Goal: Task Accomplishment & Management: Complete application form

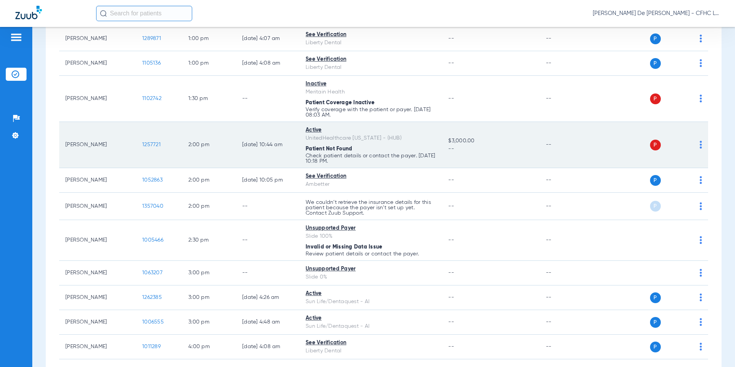
scroll to position [503, 0]
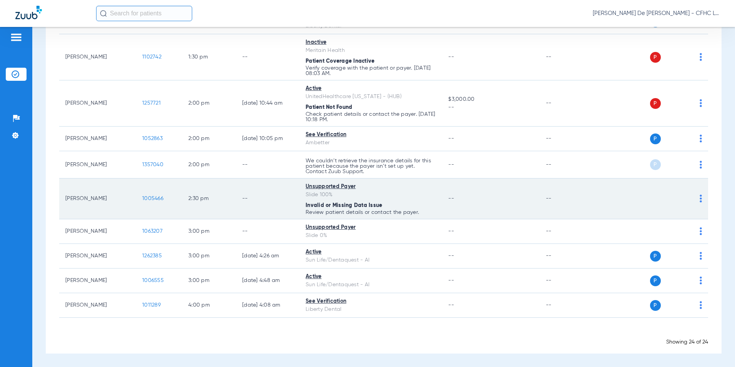
click at [157, 197] on span "1005466" at bounding box center [152, 198] width 21 height 5
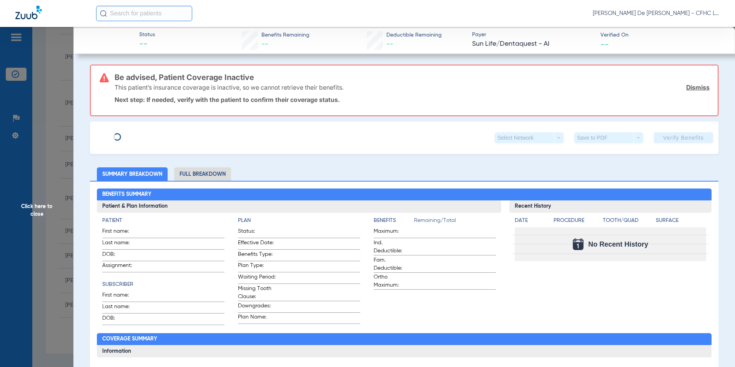
type input "JAXON"
type input "[PERSON_NAME]"
type input "[DATE]"
type input "100 SELF PAY"
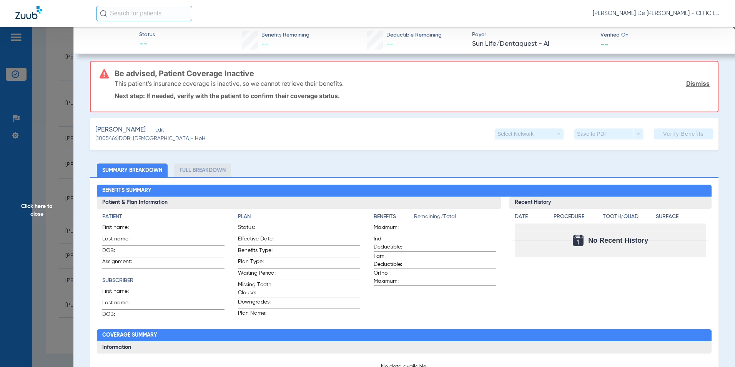
scroll to position [115, 0]
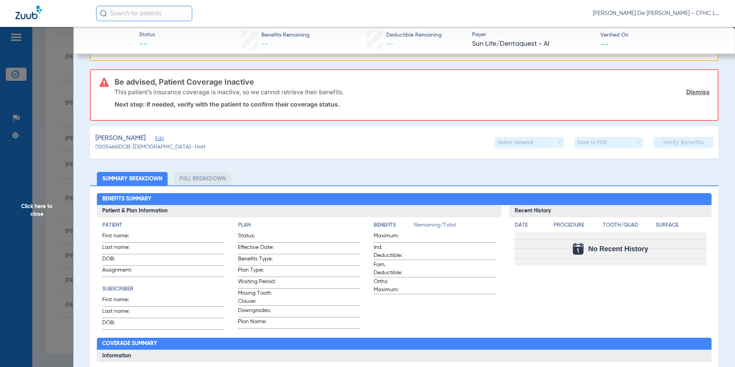
click at [161, 140] on span "Edit" at bounding box center [158, 139] width 7 height 7
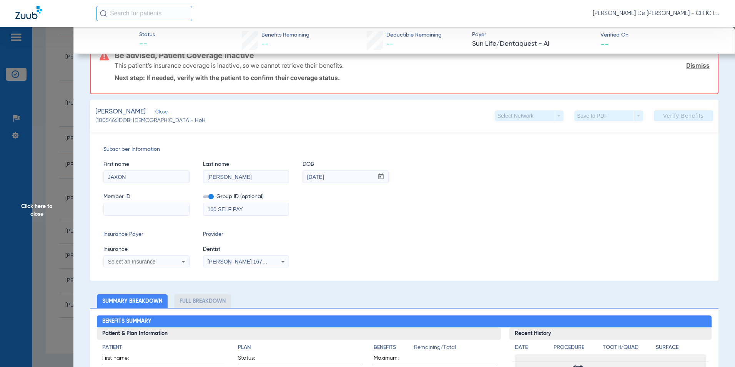
scroll to position [154, 0]
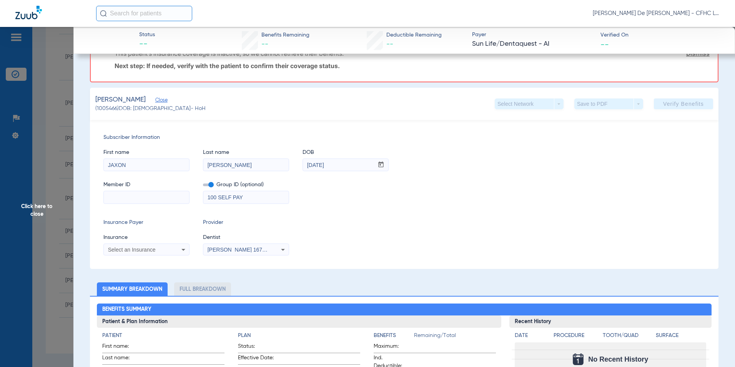
drag, startPoint x: 253, startPoint y: 202, endPoint x: 191, endPoint y: 199, distance: 62.0
click at [192, 199] on div "Member ID Group ID (optional) 100 SELF PAY" at bounding box center [404, 189] width 602 height 30
click at [163, 246] on div "Select an Insurance" at bounding box center [146, 249] width 85 height 9
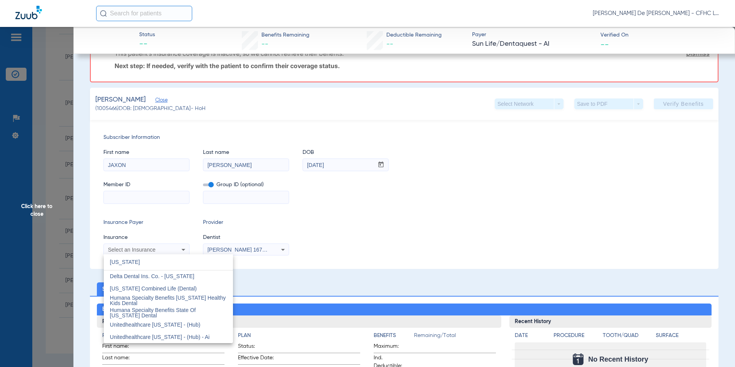
type input "[US_STATE]"
click at [159, 250] on div at bounding box center [367, 183] width 735 height 367
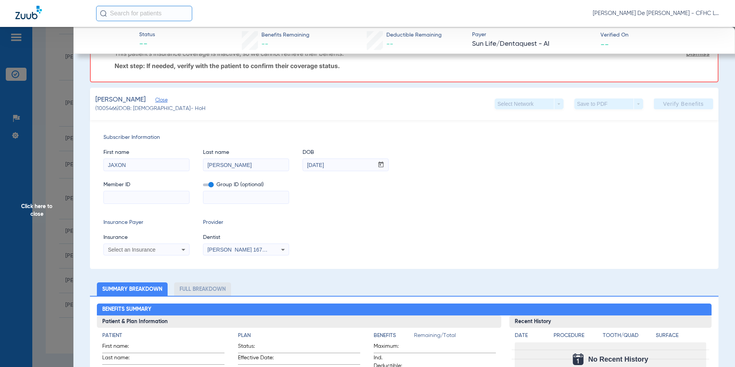
click at [160, 248] on div "Select an Insurance" at bounding box center [139, 249] width 62 height 5
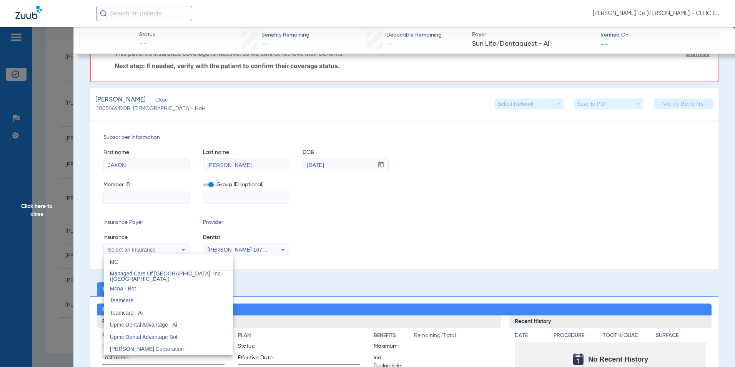
scroll to position [0, 0]
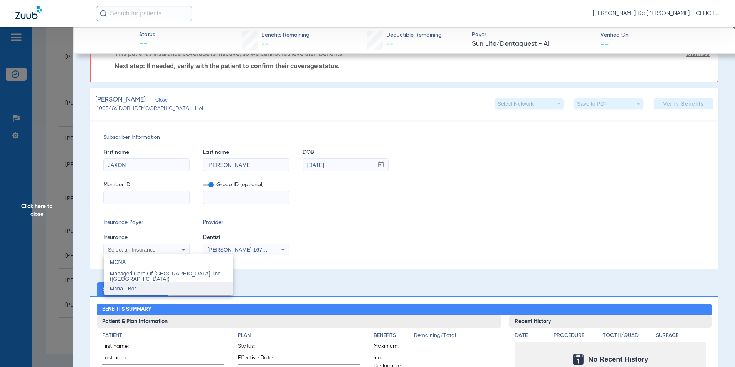
type input "MCNA"
click at [185, 291] on mat-option "Mcna - Bot" at bounding box center [168, 288] width 129 height 12
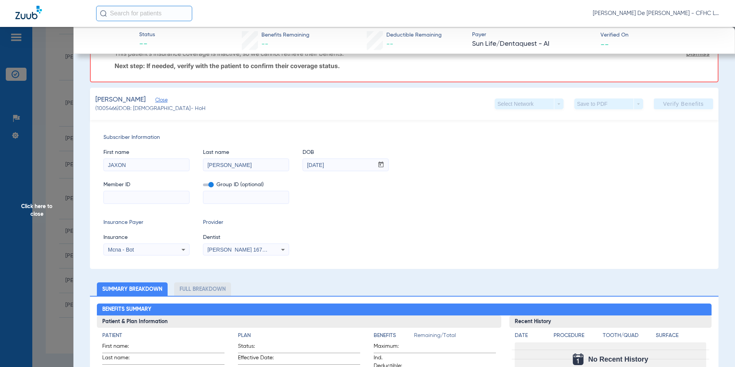
click at [231, 250] on span "[PERSON_NAME] 1679774426" at bounding box center [246, 250] width 76 height 6
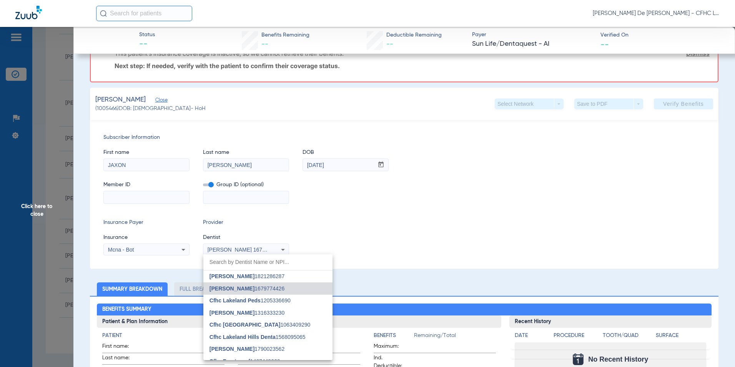
click at [231, 250] on div at bounding box center [367, 183] width 735 height 367
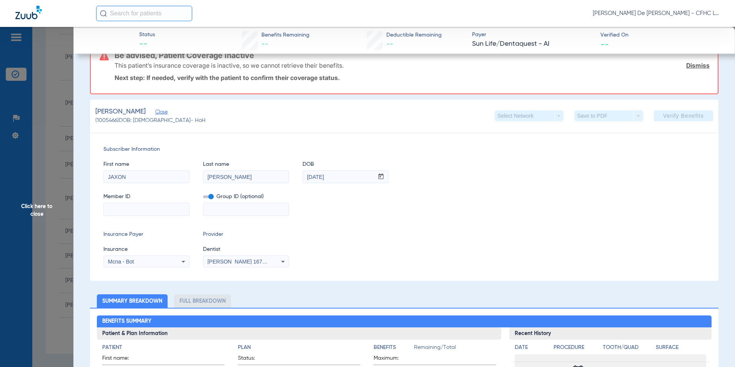
scroll to position [192, 0]
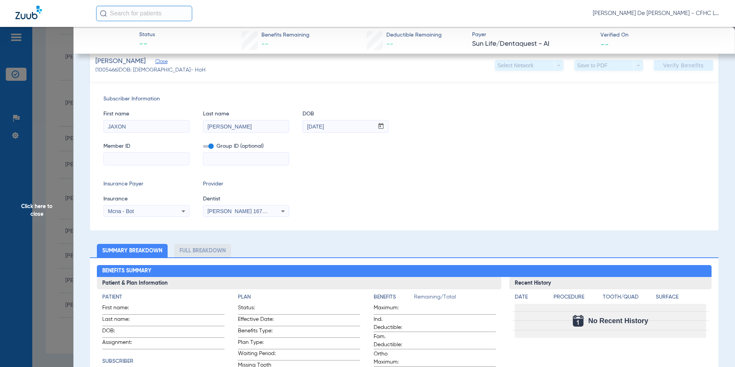
click at [164, 160] on input at bounding box center [146, 159] width 85 height 12
type input "7814902719"
click at [672, 64] on span "Verify Benefits" at bounding box center [684, 65] width 41 height 6
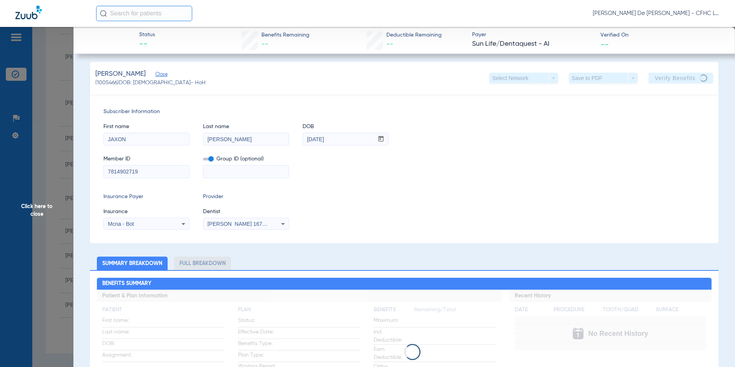
scroll to position [0, 0]
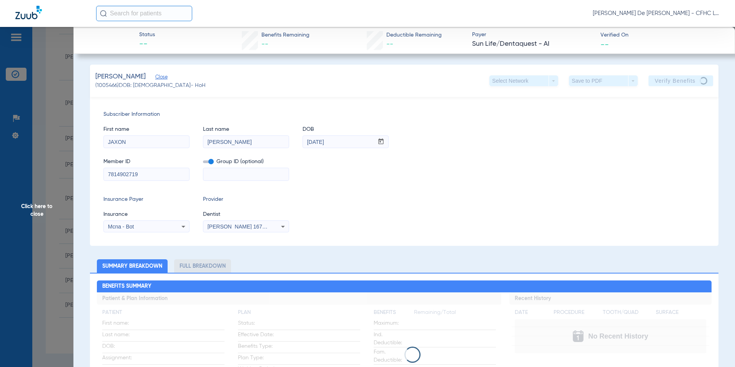
drag, startPoint x: 161, startPoint y: 175, endPoint x: 112, endPoint y: 174, distance: 48.9
click at [112, 174] on input "7814902719" at bounding box center [146, 174] width 85 height 12
click at [140, 173] on input "7814902719" at bounding box center [146, 174] width 85 height 12
drag, startPoint x: 140, startPoint y: 173, endPoint x: 110, endPoint y: 173, distance: 30.0
click at [110, 173] on input "7814902719" at bounding box center [146, 174] width 85 height 12
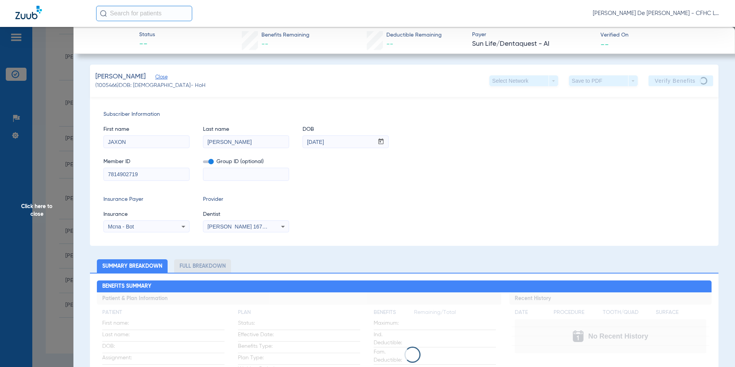
drag, startPoint x: 147, startPoint y: 140, endPoint x: 120, endPoint y: 140, distance: 26.9
click at [104, 140] on input "JAXON" at bounding box center [146, 142] width 85 height 12
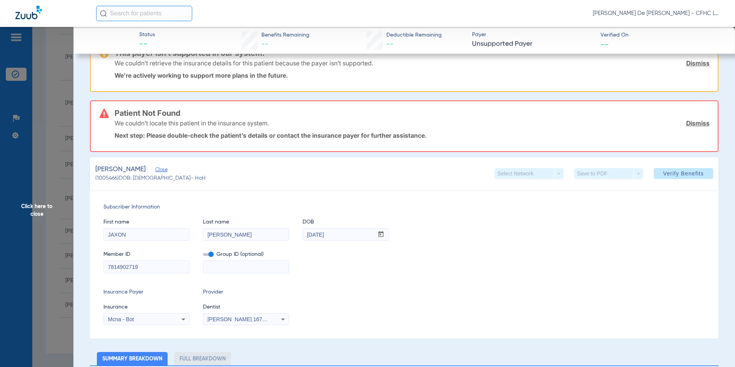
scroll to position [38, 0]
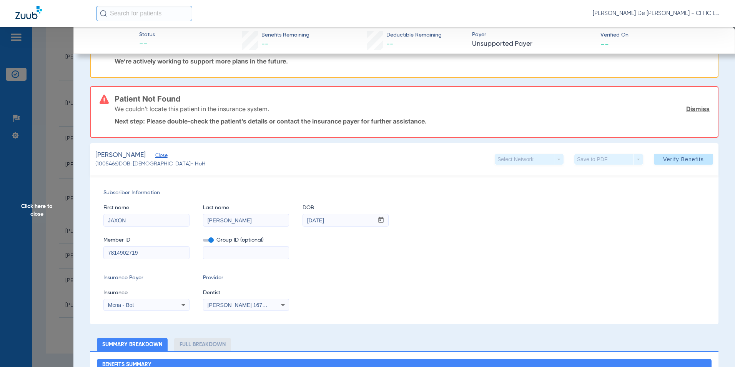
drag, startPoint x: 233, startPoint y: 220, endPoint x: 202, endPoint y: 220, distance: 31.5
click at [199, 220] on div "First name [PERSON_NAME] Last name [PERSON_NAME] mm / dd / yyyy [DATE]" at bounding box center [404, 212] width 602 height 30
drag, startPoint x: 339, startPoint y: 216, endPoint x: 295, endPoint y: 219, distance: 44.7
click at [289, 219] on div "First name [PERSON_NAME] Last name [PERSON_NAME] mm / dd / yyyy [DATE]" at bounding box center [404, 212] width 602 height 30
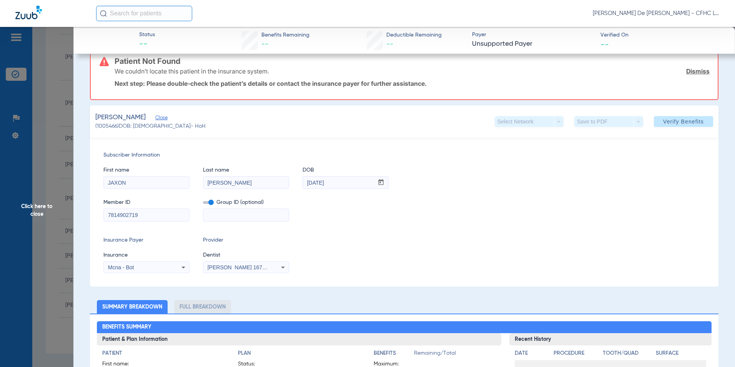
scroll to position [77, 0]
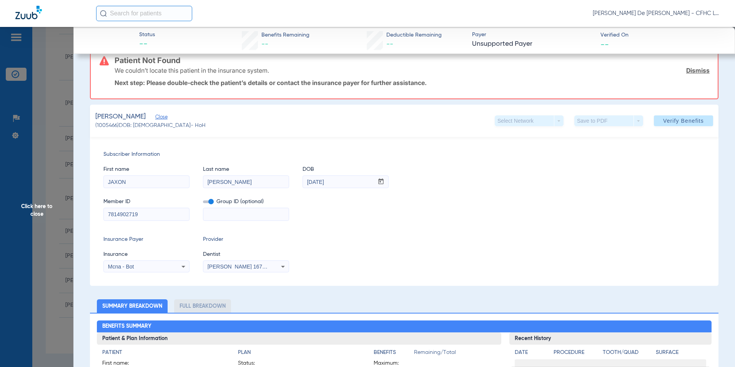
click at [159, 269] on div "Mcna - Bot" at bounding box center [146, 266] width 85 height 9
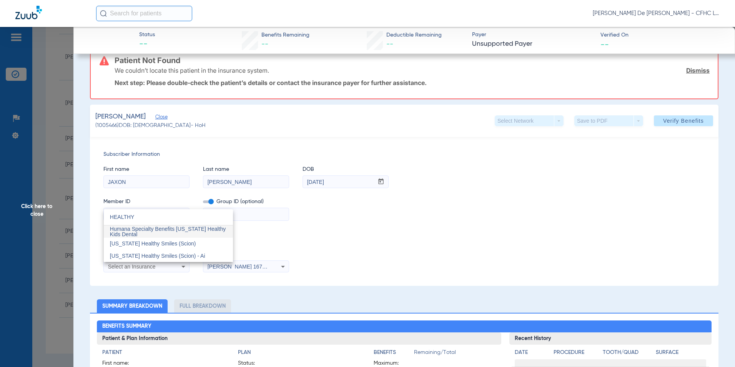
scroll to position [0, 0]
type input "HEALTHY"
click at [276, 230] on div at bounding box center [367, 183] width 735 height 367
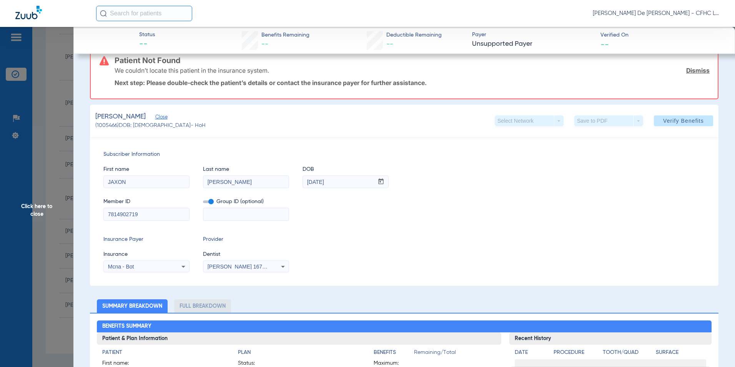
click at [141, 267] on div "Mcna - Bot" at bounding box center [139, 266] width 62 height 5
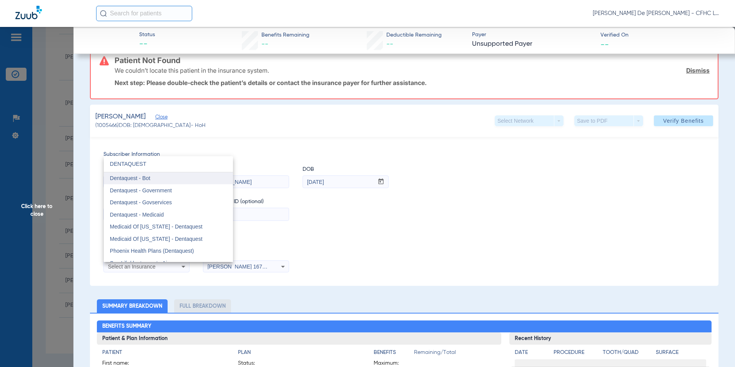
type input "DENTAQUEST"
click at [175, 178] on mat-option "Dentaquest - Bot" at bounding box center [168, 178] width 129 height 12
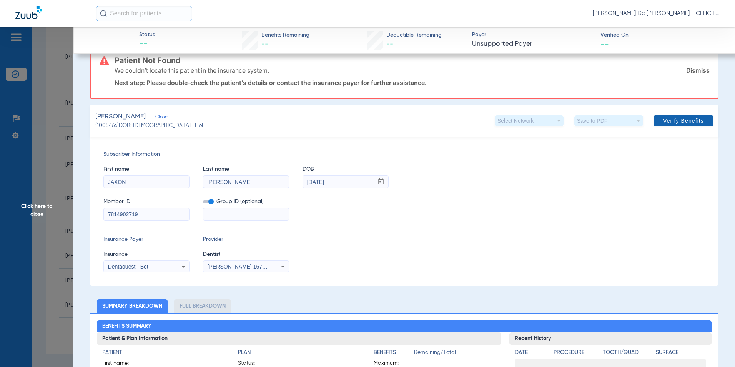
click at [669, 124] on span at bounding box center [683, 121] width 59 height 18
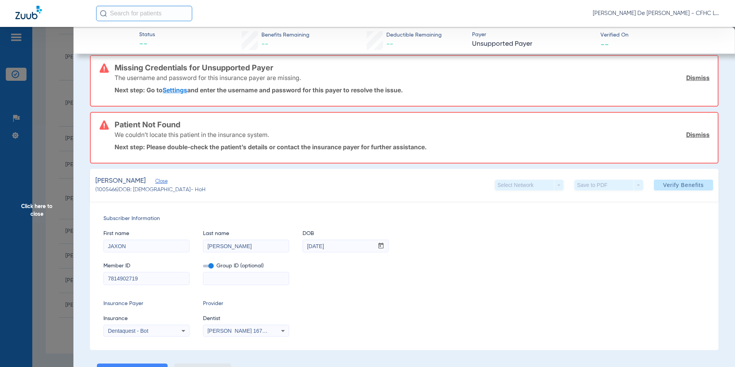
scroll to position [77, 0]
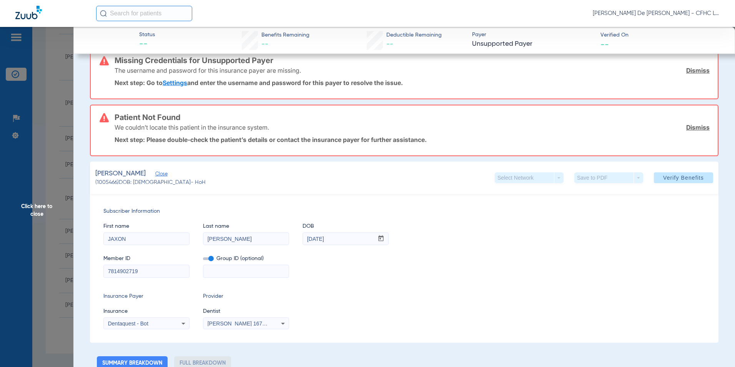
click at [136, 326] on span "Dentaquest - Bot" at bounding box center [128, 323] width 40 height 6
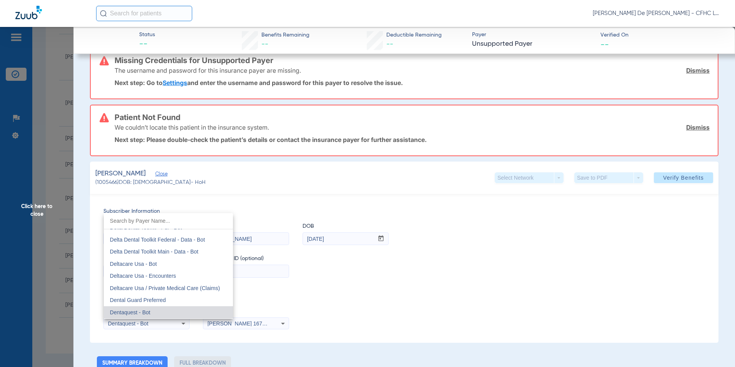
scroll to position [2251, 0]
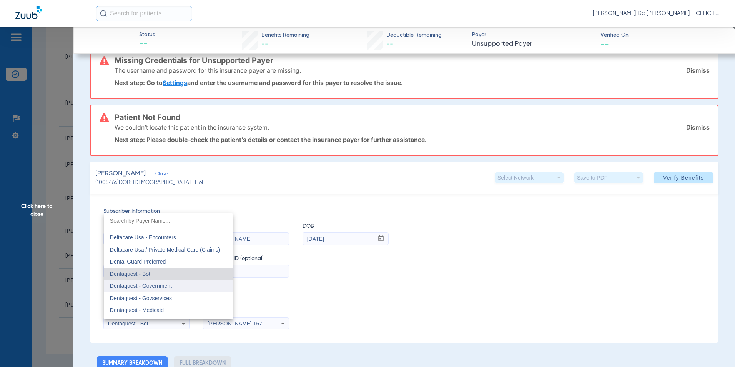
click at [177, 284] on mat-option "Dentaquest - Government" at bounding box center [168, 286] width 129 height 12
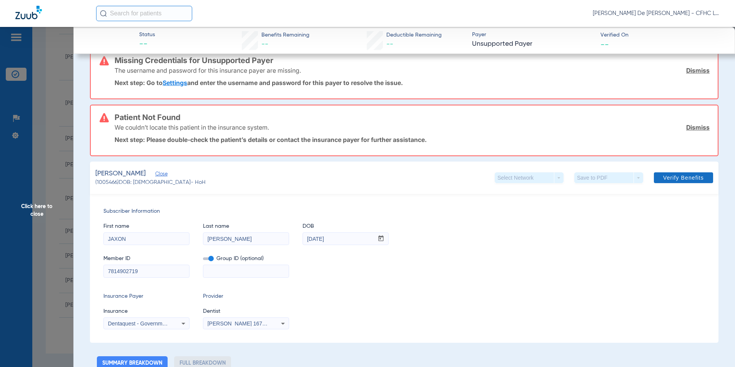
click at [692, 182] on span at bounding box center [683, 177] width 59 height 18
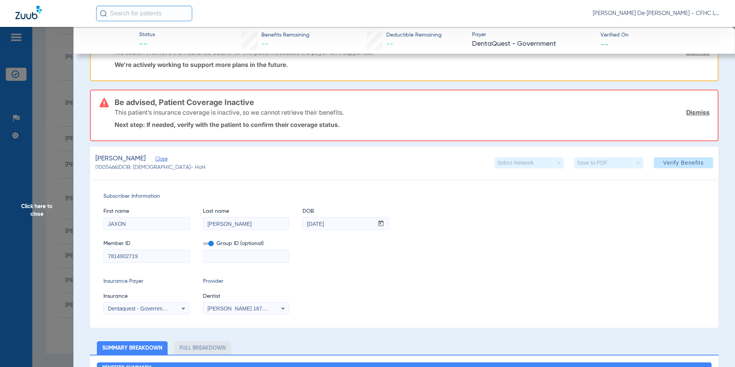
scroll to position [115, 0]
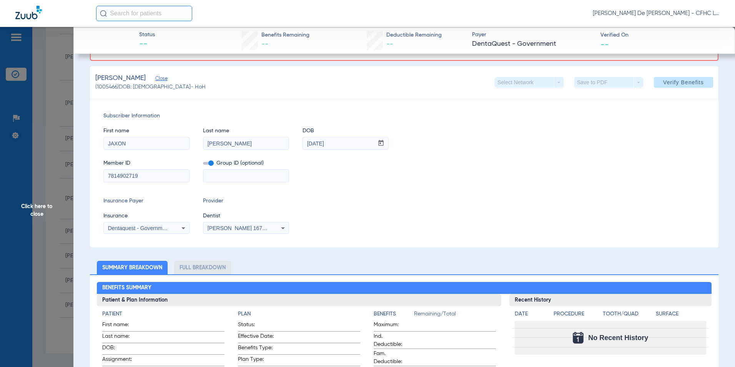
click at [181, 228] on icon at bounding box center [183, 227] width 9 height 9
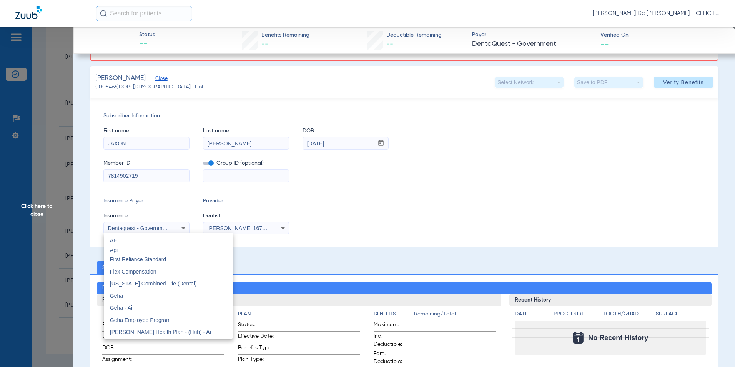
scroll to position [0, 0]
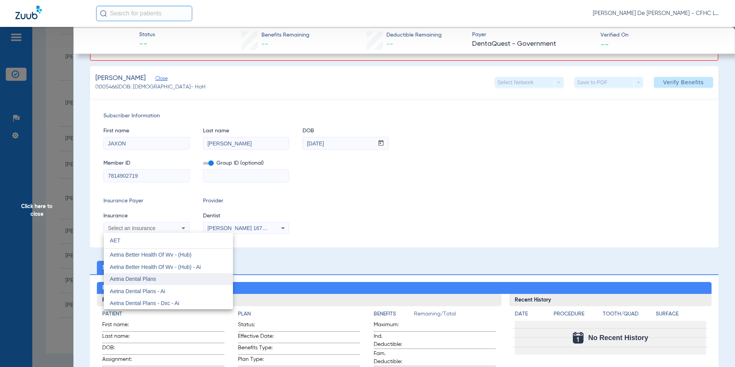
type input "AET"
click at [171, 281] on mat-option "Aetna Dental Plans" at bounding box center [168, 279] width 129 height 12
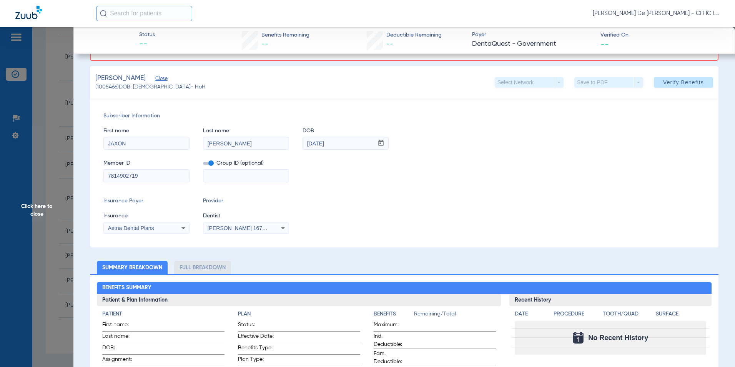
click at [685, 84] on span "Verify Benefits" at bounding box center [684, 82] width 41 height 6
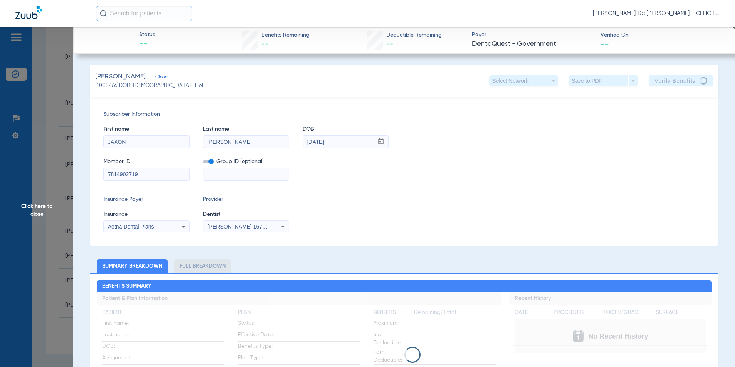
drag, startPoint x: 155, startPoint y: 174, endPoint x: 87, endPoint y: 168, distance: 68.8
click at [153, 228] on div "Aetna Dental Plans" at bounding box center [139, 226] width 62 height 5
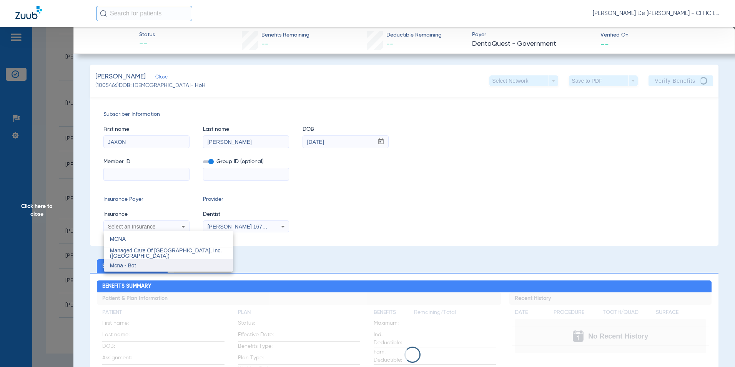
type input "MCNA"
click at [163, 266] on mat-option "Mcna - Bot" at bounding box center [168, 265] width 129 height 12
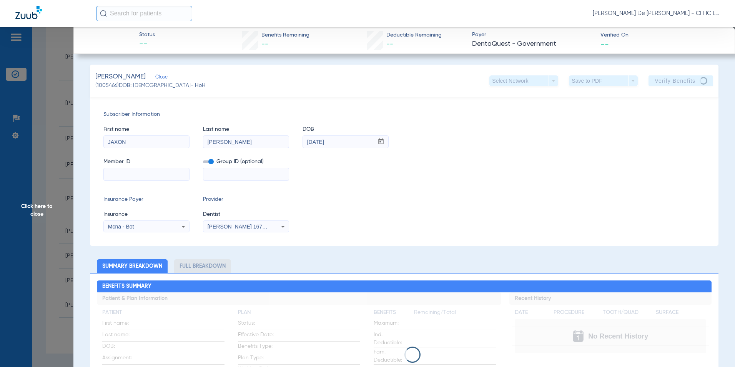
click at [147, 174] on input at bounding box center [146, 174] width 85 height 12
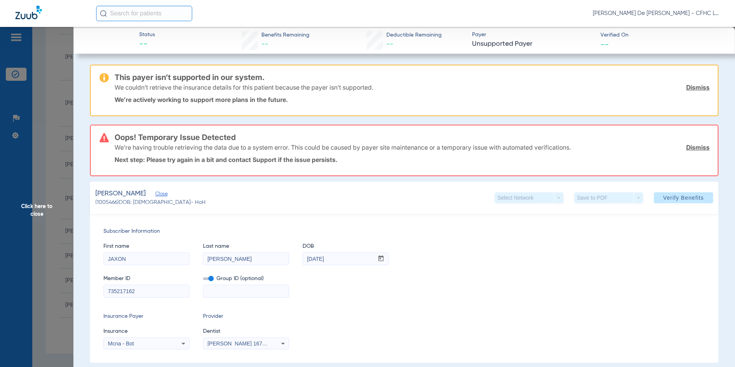
type input "735217162"
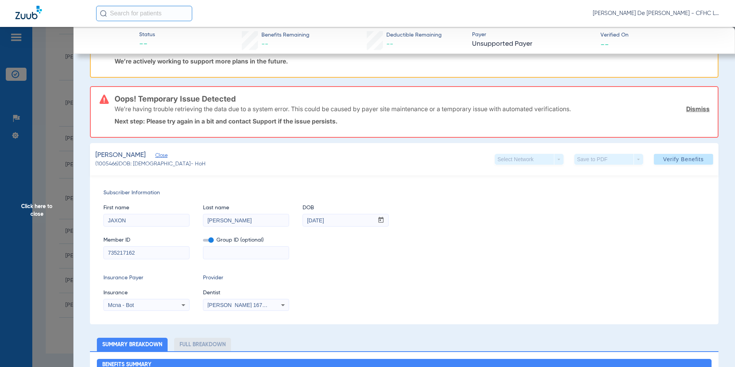
scroll to position [77, 0]
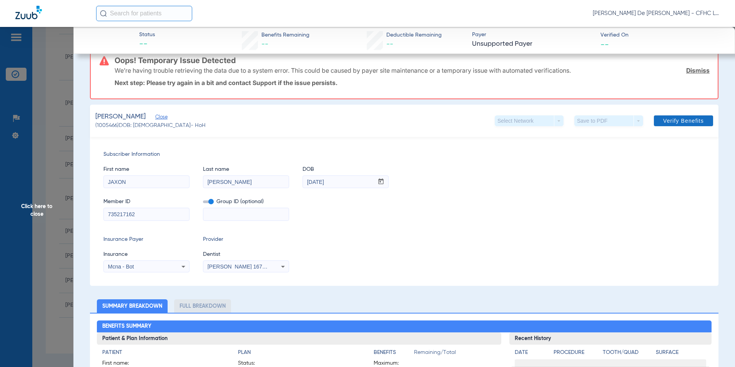
click at [685, 121] on span "Verify Benefits" at bounding box center [684, 121] width 41 height 6
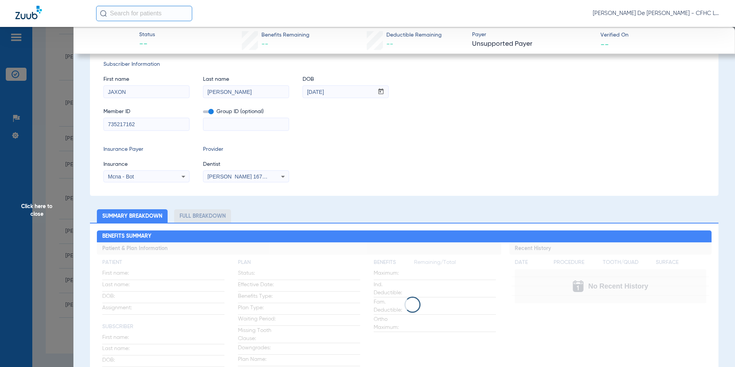
scroll to position [0, 0]
